Goal: Information Seeking & Learning: Learn about a topic

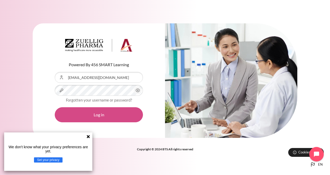
click at [107, 113] on button "Log in" at bounding box center [99, 114] width 88 height 15
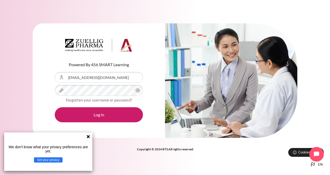
click at [87, 137] on icon at bounding box center [88, 136] width 3 height 3
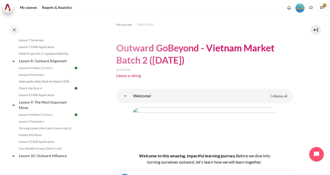
scroll to position [379, 0]
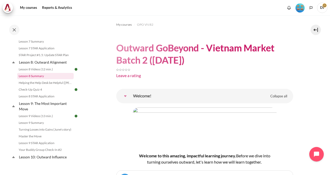
click at [38, 79] on link "Lesson 8 Summary" at bounding box center [45, 76] width 57 height 6
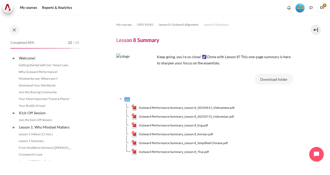
scroll to position [361, 0]
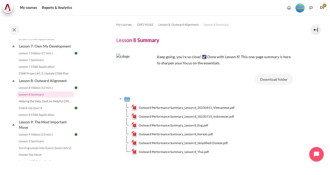
click at [261, 5] on div "My courses Reports & Analytics More" at bounding box center [165, 8] width 325 height 10
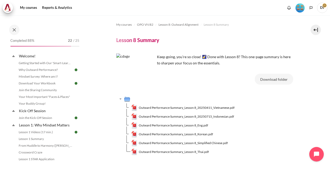
scroll to position [0, 0]
